Goal: Task Accomplishment & Management: Manage account settings

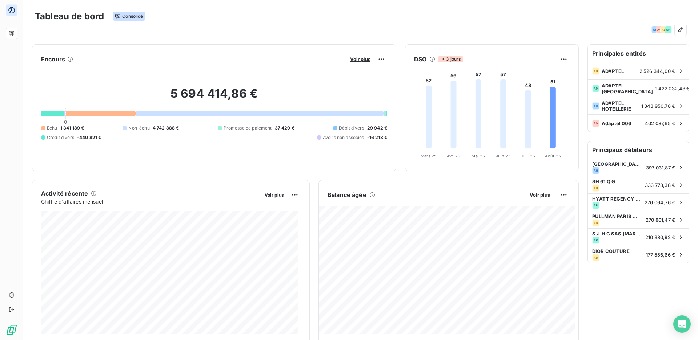
click at [11, 11] on icon at bounding box center [11, 10] width 7 height 7
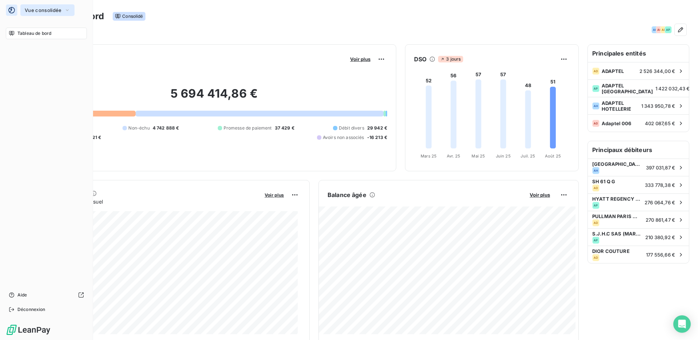
click at [68, 10] on icon "button" at bounding box center [67, 9] width 3 height 1
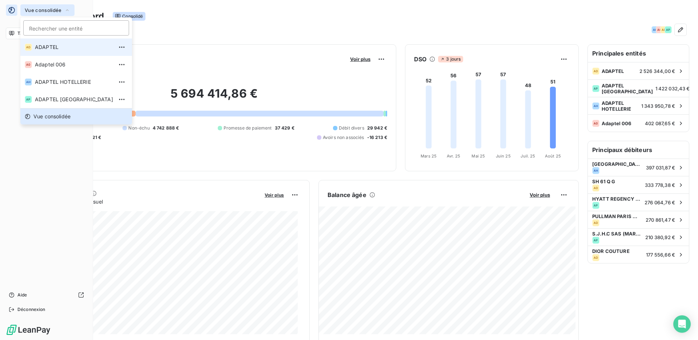
click at [71, 52] on li "AD ADAPTEL" at bounding box center [76, 47] width 112 height 17
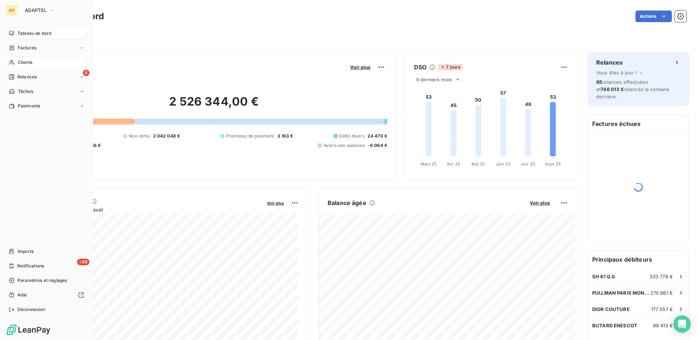
click at [11, 61] on icon at bounding box center [12, 63] width 6 height 6
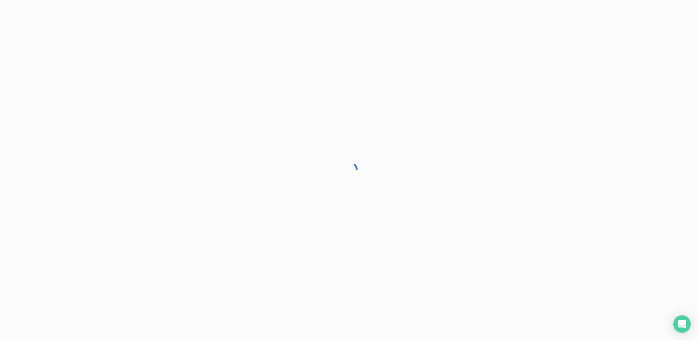
click at [34, 62] on div at bounding box center [349, 170] width 698 height 340
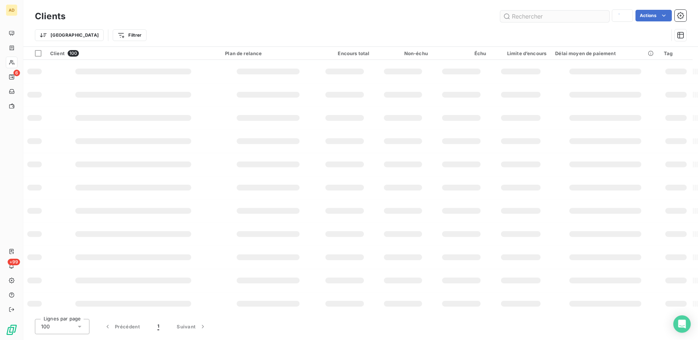
click at [567, 18] on input "text" at bounding box center [554, 17] width 109 height 12
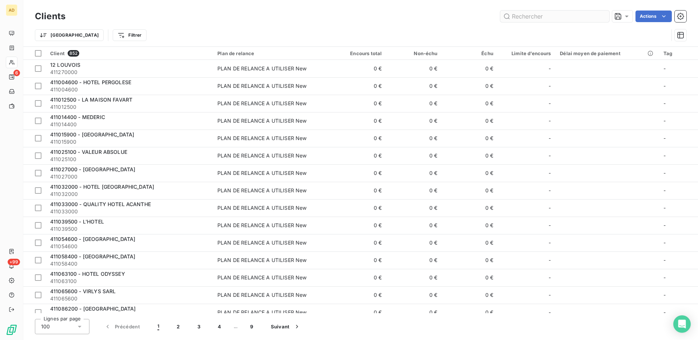
click at [565, 18] on input "text" at bounding box center [554, 17] width 109 height 12
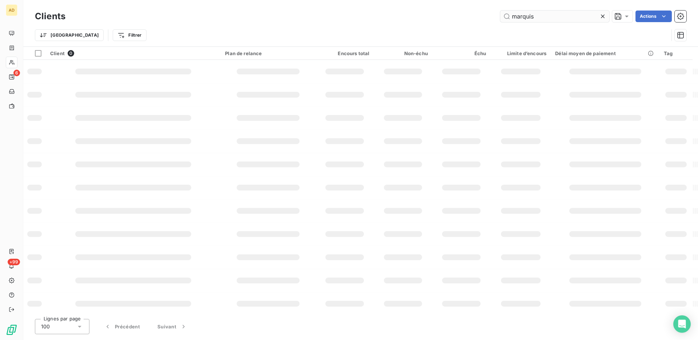
type input "marquis"
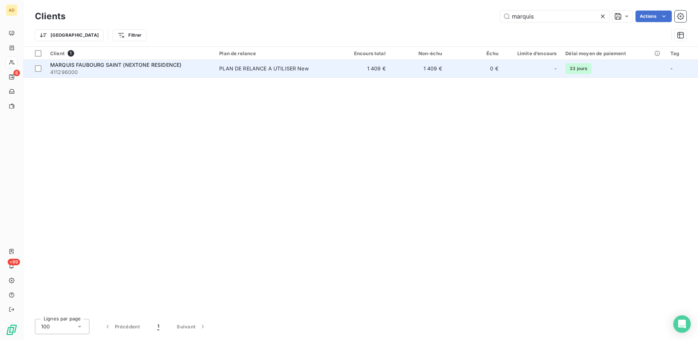
click at [136, 71] on span "411296000" at bounding box center [130, 72] width 160 height 7
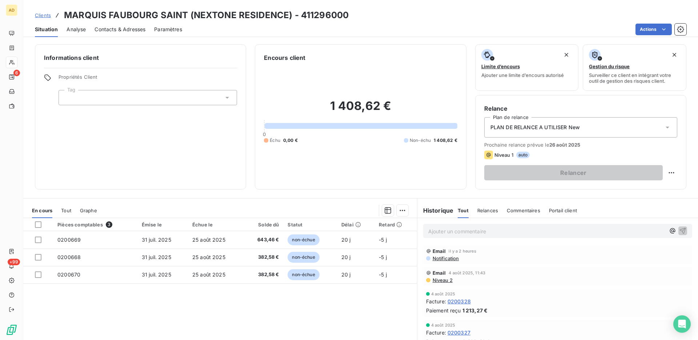
drag, startPoint x: 36, startPoint y: 226, endPoint x: 48, endPoint y: 226, distance: 11.3
click at [36, 226] on div at bounding box center [38, 225] width 7 height 7
click at [385, 211] on icon "button" at bounding box center [387, 210] width 7 height 7
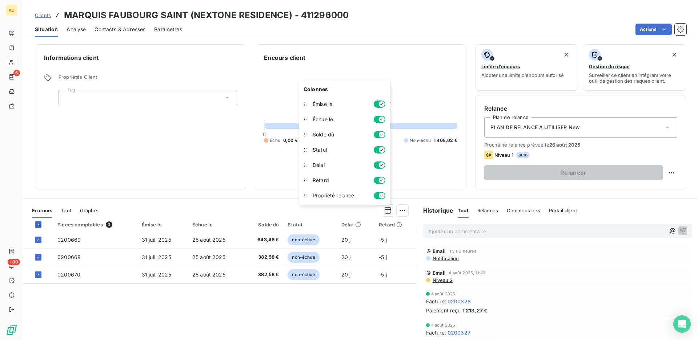
click at [403, 208] on html "AD 6 +99 Clients MARQUIS FAUBOURG SAINT (NEXTONE RESIDENCE) - 411296000 Situati…" at bounding box center [349, 170] width 698 height 340
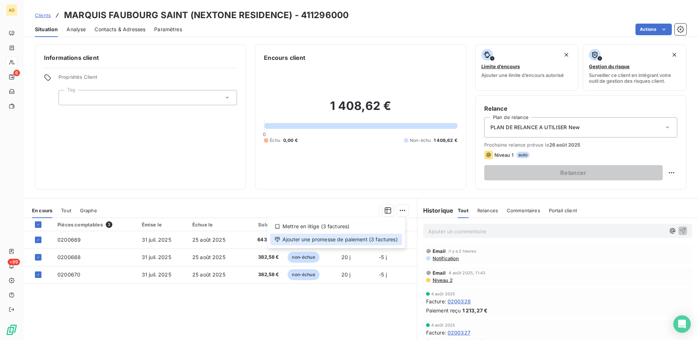
click at [326, 235] on div "Ajouter une promesse de paiement (3 factures)" at bounding box center [336, 240] width 132 height 12
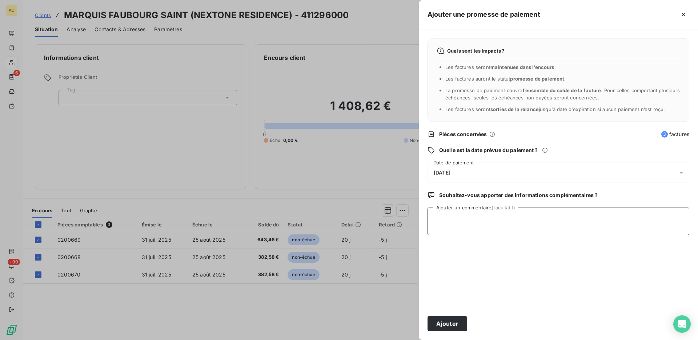
click at [491, 229] on textarea "Ajouter un commentaire (facultatif)" at bounding box center [558, 222] width 262 height 28
click at [547, 172] on div "21/08/2025" at bounding box center [558, 173] width 262 height 20
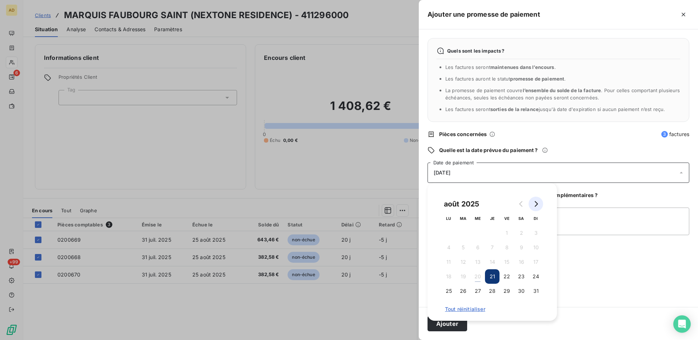
click at [536, 203] on icon "Go to next month" at bounding box center [535, 204] width 3 height 6
click at [475, 233] on button "3" at bounding box center [477, 233] width 15 height 15
click at [464, 234] on button "2" at bounding box center [463, 233] width 15 height 15
click at [580, 220] on textarea "Ajouter un commentaire (facultatif)" at bounding box center [558, 222] width 262 height 28
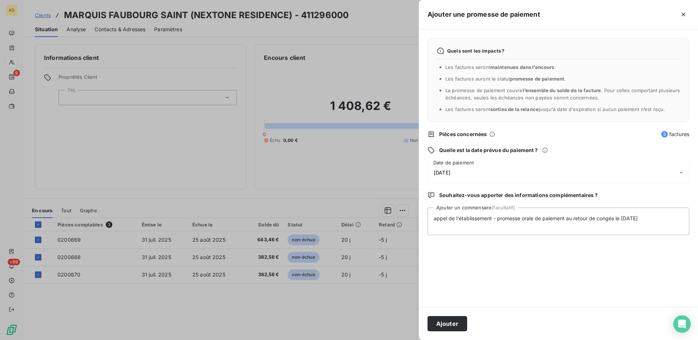
click at [543, 241] on div "Quels sont les impacts ? Les factures seront maintenues dans l’encours . Les fa…" at bounding box center [558, 168] width 279 height 278
click at [576, 219] on textarea "appel de l'établissement - promesse orale de paiement au retour de congés le 28…" at bounding box center [558, 222] width 262 height 28
click at [634, 215] on textarea "appel de l'établissement - promesse orale de paiement au retour de congés le 28…" at bounding box center [558, 222] width 262 height 28
click at [594, 217] on textarea "appel de l'établissement - promesse orale de paiement au retour de congés le 28…" at bounding box center [558, 222] width 262 height 28
click at [619, 217] on textarea "appel de l'établissement - promesse orale de paiement au retour des congés le 2…" at bounding box center [558, 222] width 262 height 28
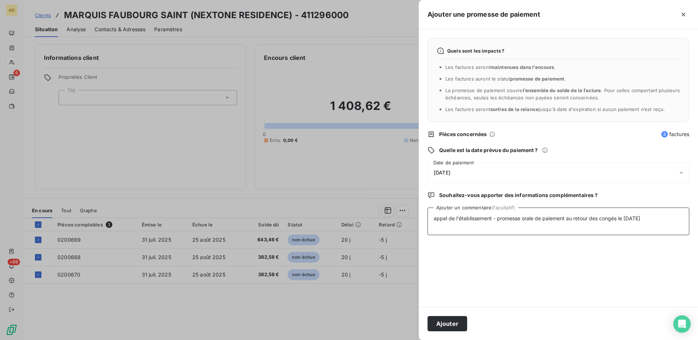
click at [655, 218] on textarea "appel de l'établissement - promesse orale de paiement au retour des congés le 2…" at bounding box center [558, 222] width 262 height 28
type textarea "appel de l'établissement - promesse orale de paiement au retour des congés le 2…"
click at [460, 324] on button "Ajouter" at bounding box center [447, 323] width 40 height 15
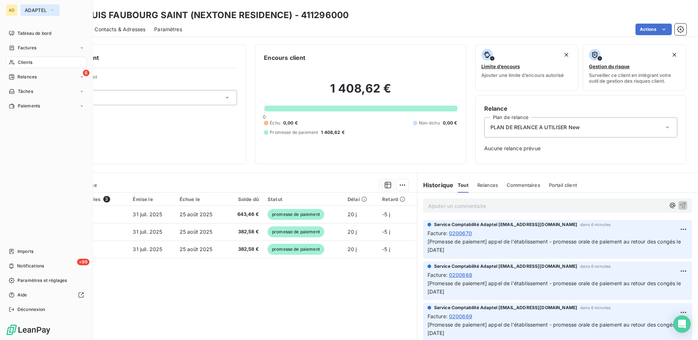
click at [40, 9] on span "ADAPTEL" at bounding box center [36, 10] width 22 height 6
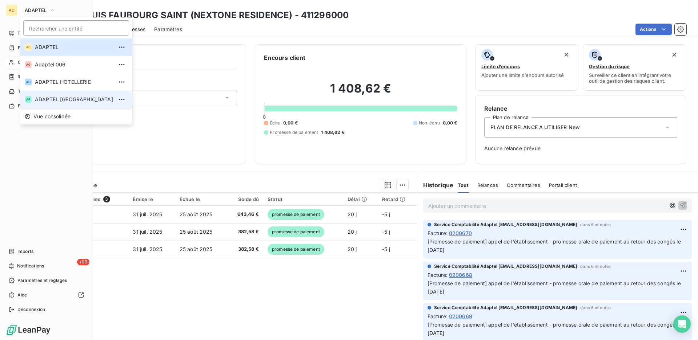
click at [53, 101] on span "ADAPTEL [GEOGRAPHIC_DATA]" at bounding box center [74, 99] width 78 height 7
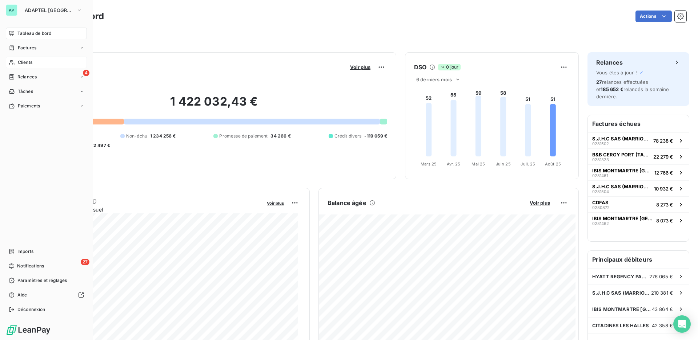
click at [38, 61] on div "Clients" at bounding box center [46, 63] width 81 height 12
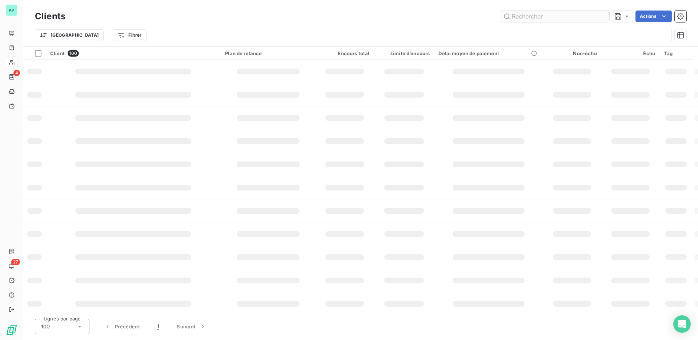
click at [533, 18] on input "text" at bounding box center [554, 17] width 109 height 12
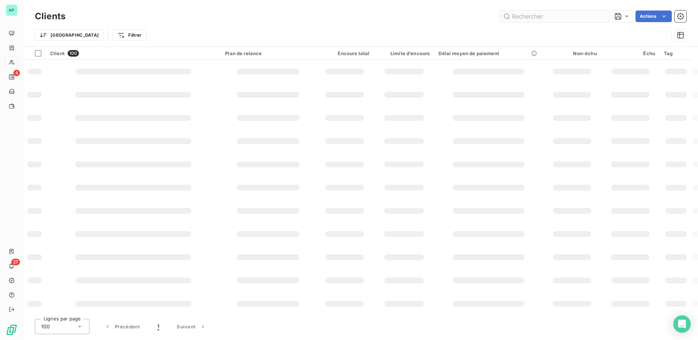
click at [533, 18] on input "text" at bounding box center [554, 17] width 109 height 12
type input "citadines oper"
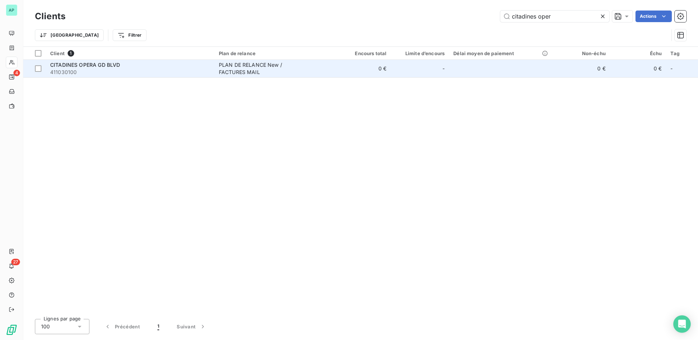
click at [146, 64] on div "CITADINES OPERA GD BLVD" at bounding box center [130, 64] width 160 height 7
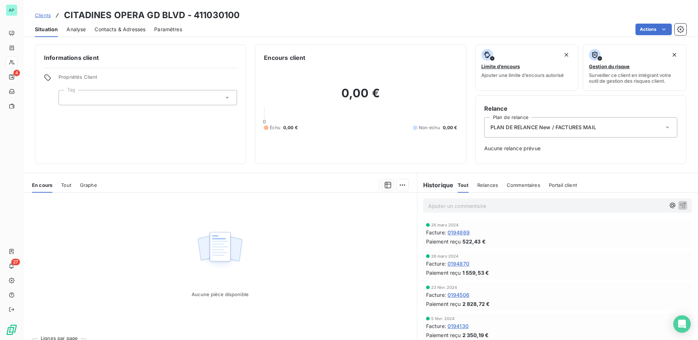
scroll to position [36, 0]
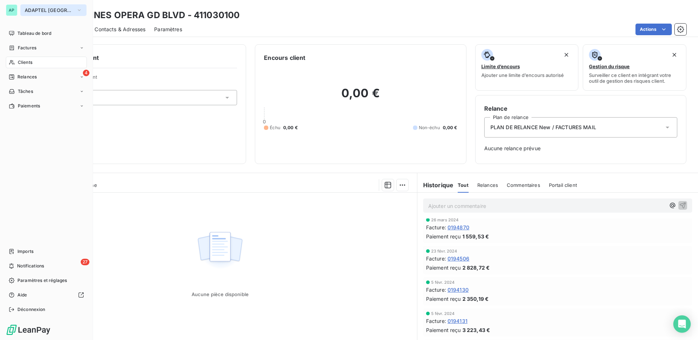
click at [34, 12] on span "ADAPTEL [GEOGRAPHIC_DATA]" at bounding box center [49, 10] width 49 height 6
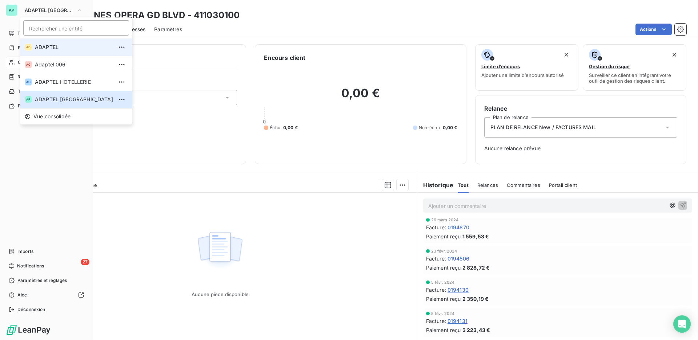
click at [52, 41] on li "AD ADAPTEL" at bounding box center [76, 47] width 112 height 17
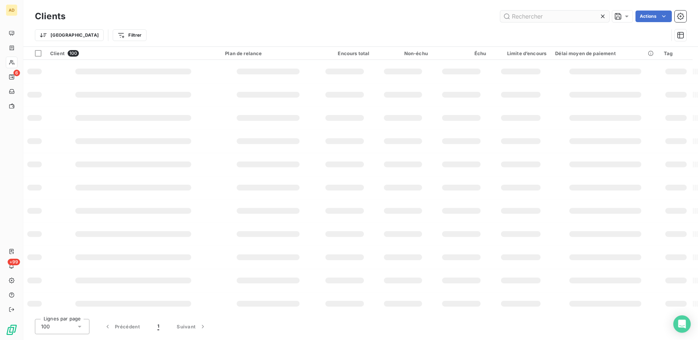
click at [561, 12] on input "text" at bounding box center [554, 17] width 109 height 12
click at [561, 14] on input "text" at bounding box center [554, 17] width 109 height 12
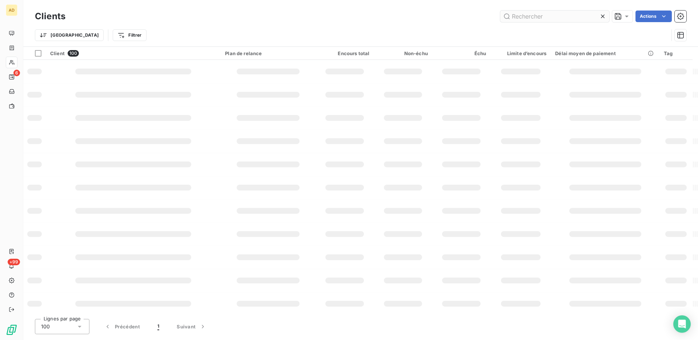
click at [561, 14] on input "text" at bounding box center [554, 17] width 109 height 12
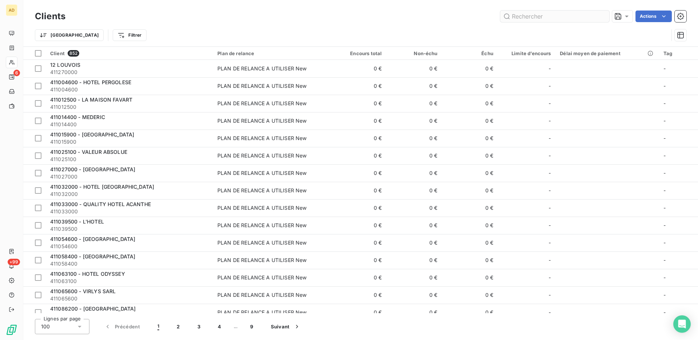
click at [561, 14] on input "text" at bounding box center [554, 17] width 109 height 12
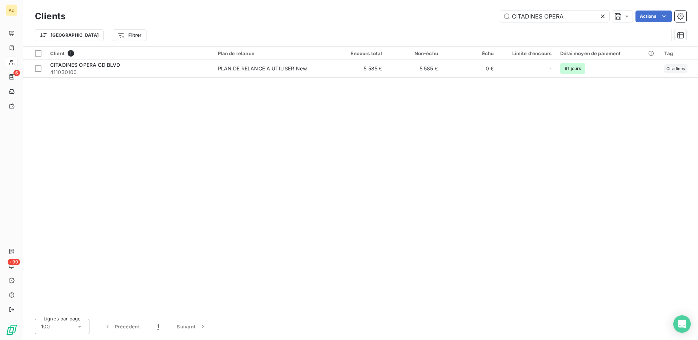
type input "CITADINES OPERA"
click at [109, 78] on div "Client 1 Plan de relance Encours total Non-échu Échu Limite d’encours Délai moy…" at bounding box center [360, 180] width 674 height 267
click at [100, 57] on th "Client 1" at bounding box center [130, 53] width 168 height 13
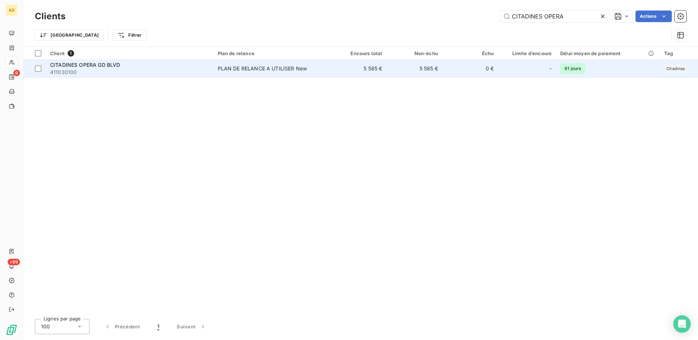
click at [101, 64] on span "CITADINES OPERA GD BLVD" at bounding box center [85, 65] width 70 height 6
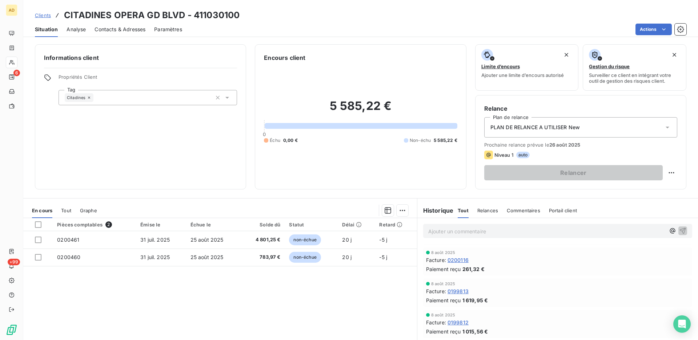
scroll to position [36, 0]
click at [375, 284] on div "Pièces comptables 2 Émise le Échue le Solde dû Statut Délai Retard 0200461 31 j…" at bounding box center [220, 288] width 394 height 140
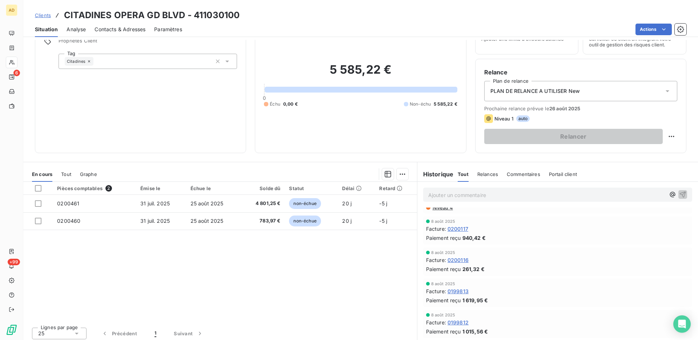
scroll to position [40, 0]
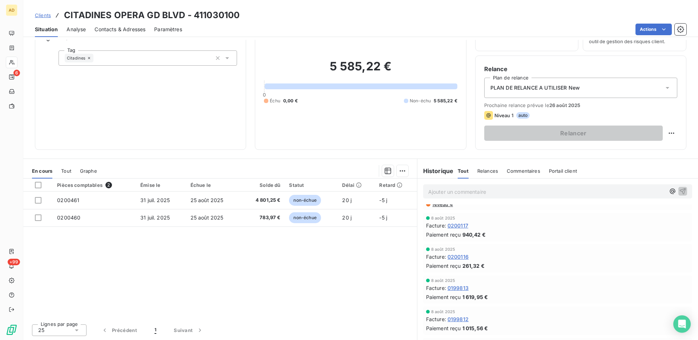
click at [486, 172] on span "Relances" at bounding box center [487, 171] width 21 height 6
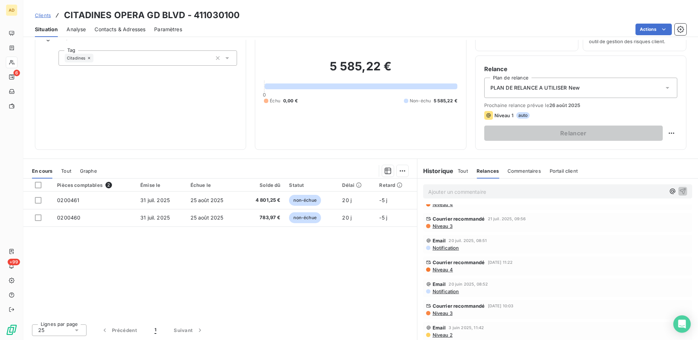
scroll to position [0, 0]
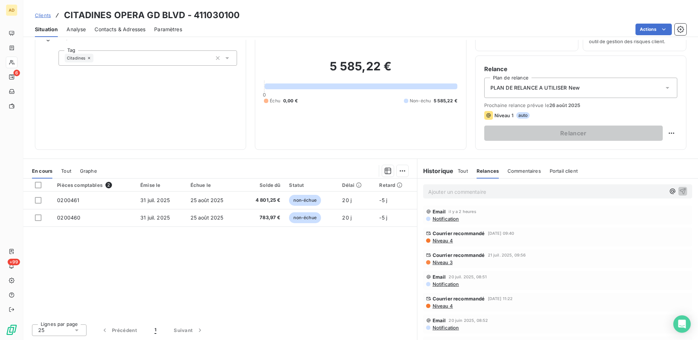
click at [452, 218] on span "Notification" at bounding box center [445, 219] width 27 height 6
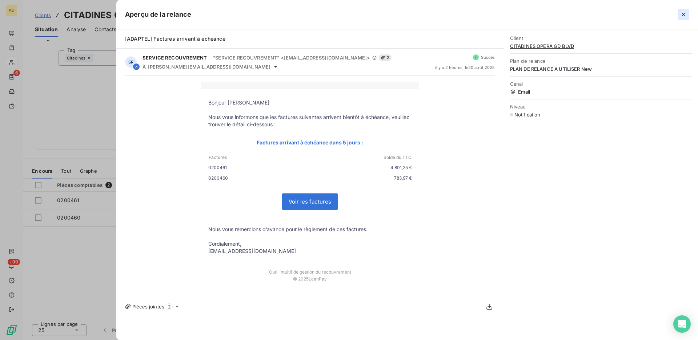
click at [682, 9] on button "button" at bounding box center [683, 15] width 12 height 12
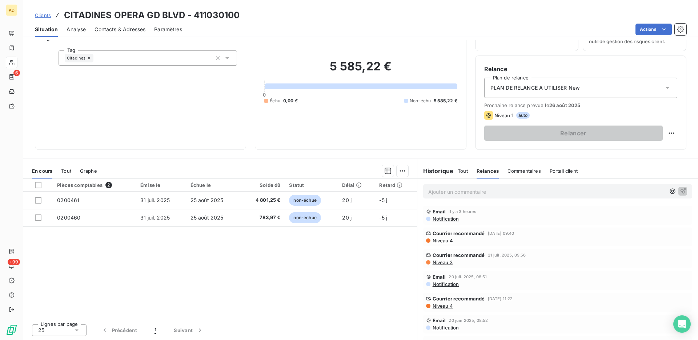
click at [69, 170] on span "Tout" at bounding box center [66, 171] width 10 height 6
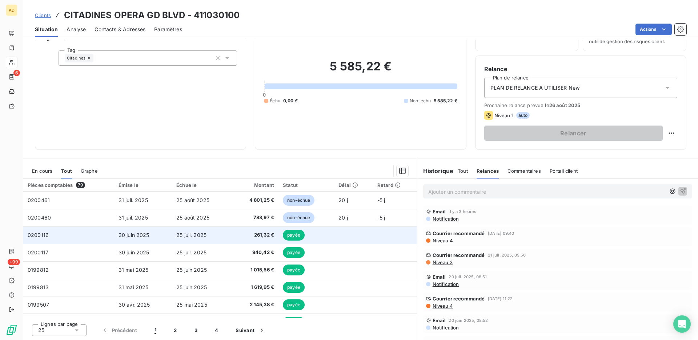
click at [256, 230] on td "261,32 €" at bounding box center [255, 235] width 48 height 17
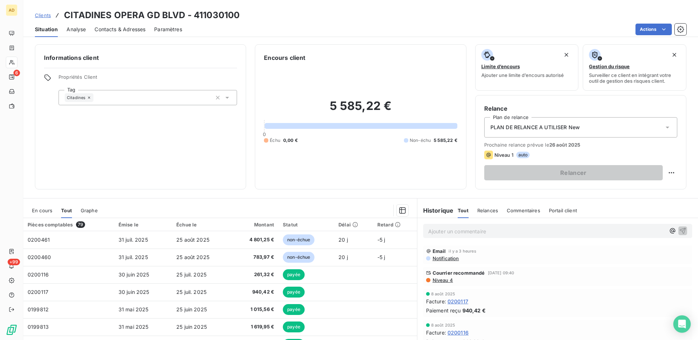
click at [444, 281] on span "Niveau 4" at bounding box center [442, 281] width 21 height 6
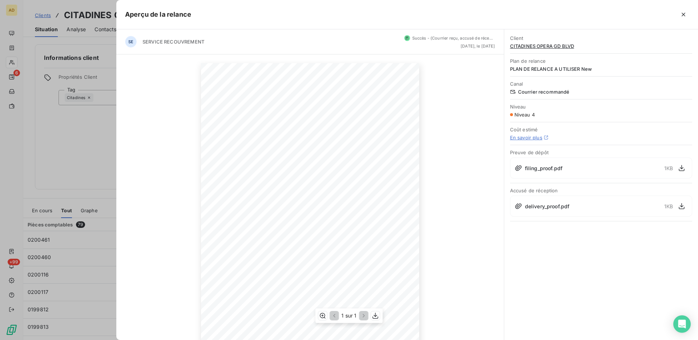
scroll to position [40, 0]
click at [683, 12] on icon "button" at bounding box center [682, 14] width 7 height 7
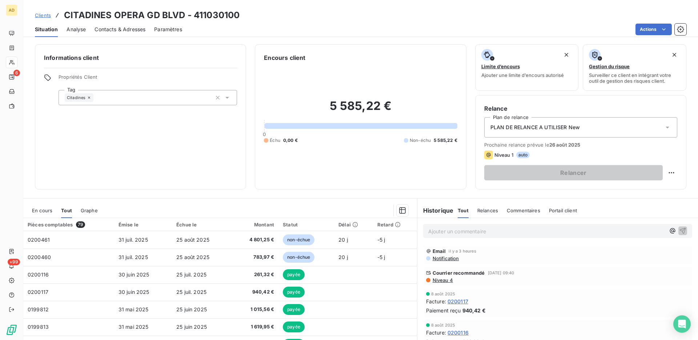
click at [488, 210] on span "Relances" at bounding box center [487, 211] width 21 height 6
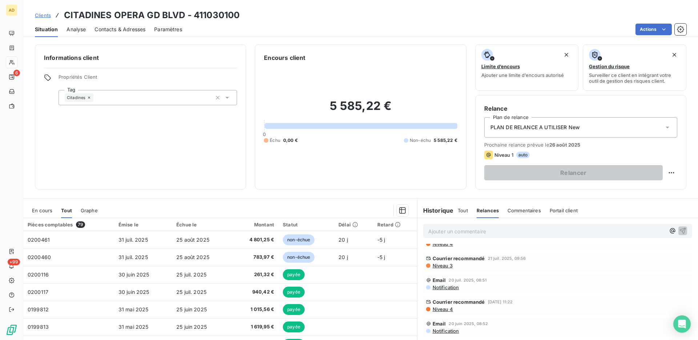
scroll to position [0, 0]
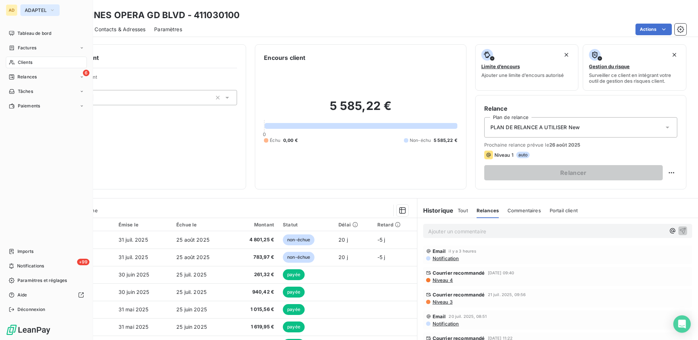
click at [32, 7] on button "ADAPTEL" at bounding box center [39, 10] width 39 height 12
